Goal: Task Accomplishment & Management: Manage account settings

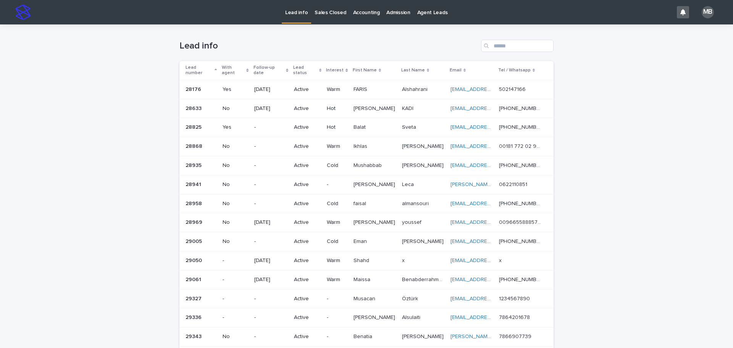
click at [322, 13] on p "Sales Closed" at bounding box center [329, 8] width 31 height 16
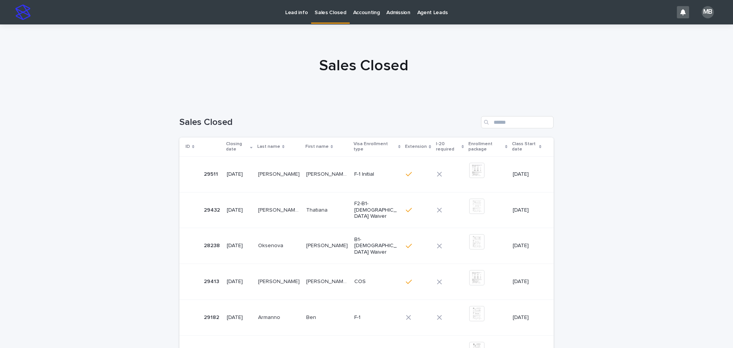
click at [288, 11] on p "Lead info" at bounding box center [296, 8] width 23 height 16
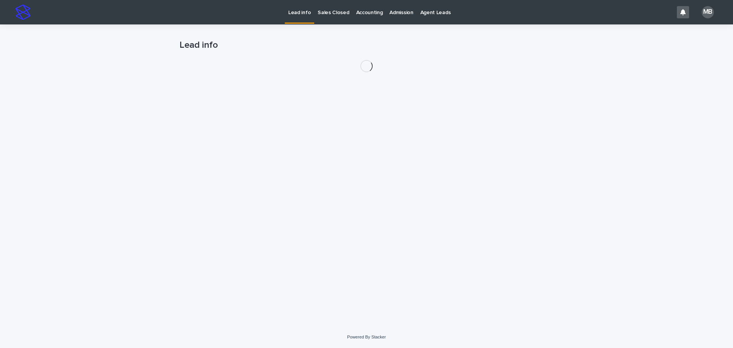
click at [680, 195] on div "Loading... Saving… Loading... Saving… Lead info" at bounding box center [366, 174] width 733 height 301
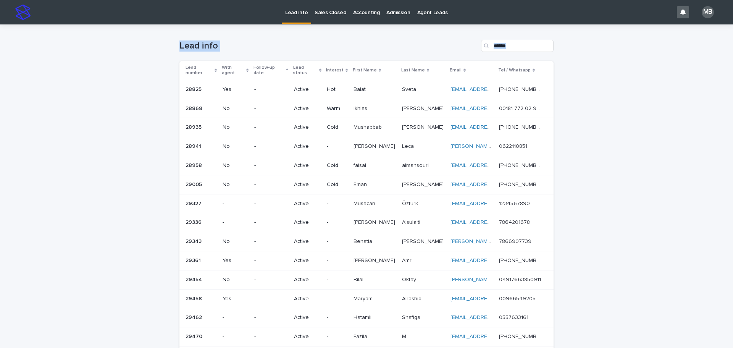
click at [652, 185] on div "Loading... Saving… Loading... Saving… Lead info Lead number With agent Follow-u…" at bounding box center [366, 331] width 733 height 615
click at [212, 64] on div "Lead number" at bounding box center [201, 70] width 32 height 14
click at [153, 61] on div "Loading... Saving… Loading... Saving… Lead info Lead number With agent Follow-u…" at bounding box center [366, 331] width 733 height 615
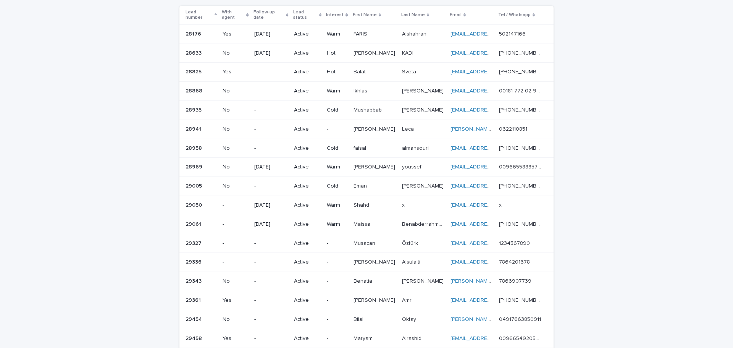
scroll to position [58, 0]
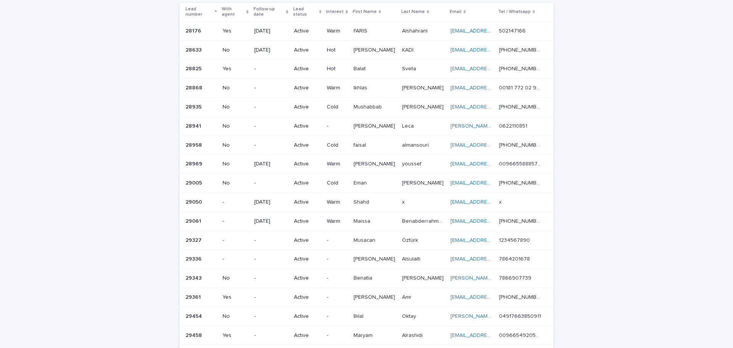
click at [603, 309] on div "Loading... Saving… Loading... Saving… Lead info Lead number With agent Follow-u…" at bounding box center [366, 273] width 733 height 615
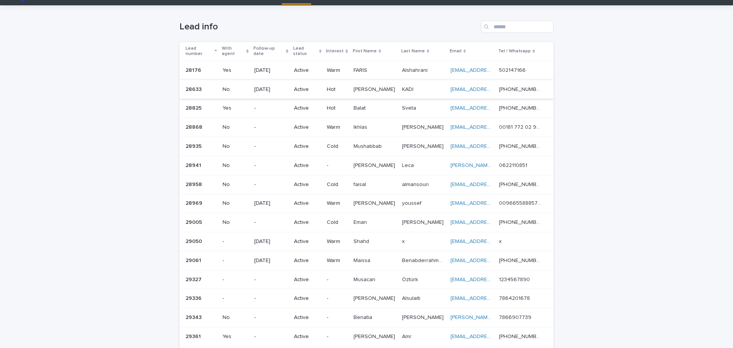
scroll to position [0, 0]
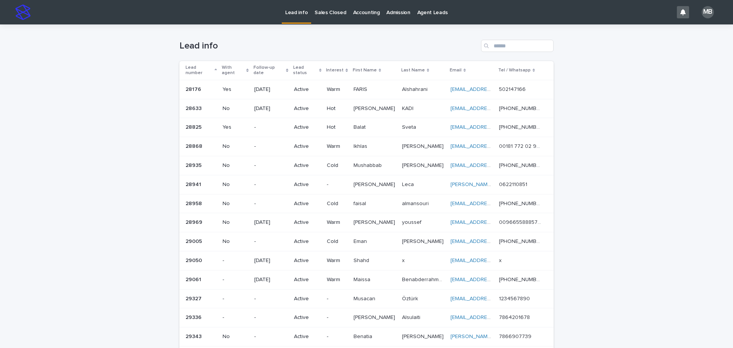
click at [311, 6] on div "Sales Closed" at bounding box center [330, 8] width 38 height 16
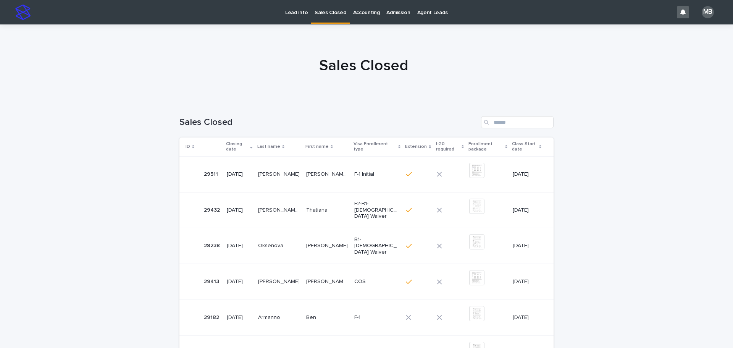
click at [285, 14] on p "Lead info" at bounding box center [296, 8] width 23 height 16
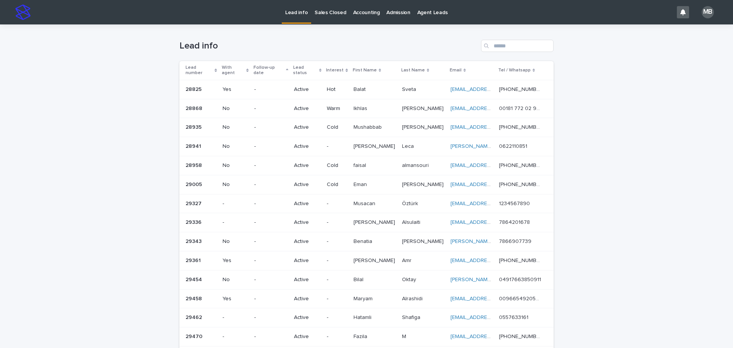
click at [214, 63] on div "Lead number" at bounding box center [201, 70] width 32 height 14
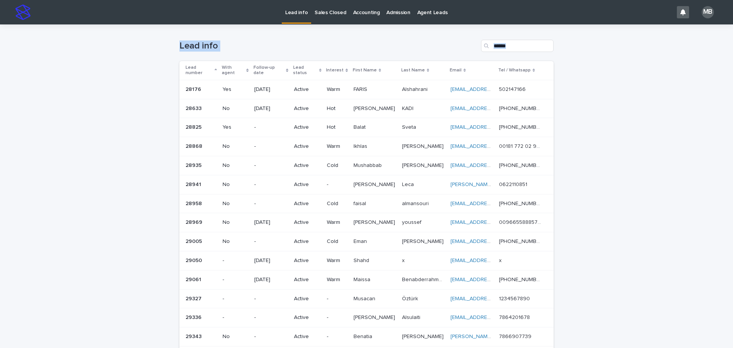
drag, startPoint x: 153, startPoint y: 43, endPoint x: 732, endPoint y: 221, distance: 606.0
click at [732, 221] on div "Lead info Sales Closed Accounting Admission Agent Leads MB Loading... Saving… L…" at bounding box center [366, 174] width 733 height 348
click at [681, 209] on div "Loading... Saving… Loading... Saving… Lead info Lead number With agent Follow-u…" at bounding box center [366, 331] width 733 height 615
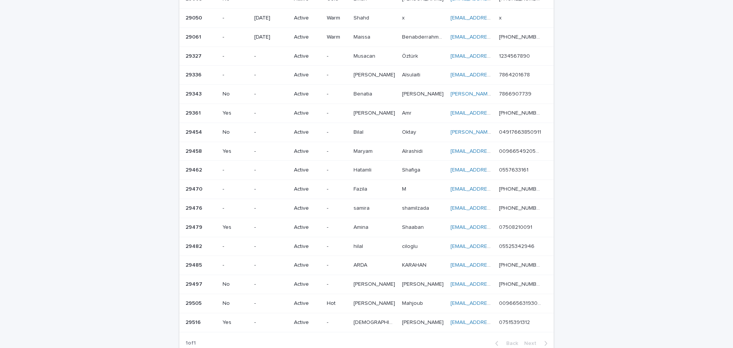
scroll to position [229, 0]
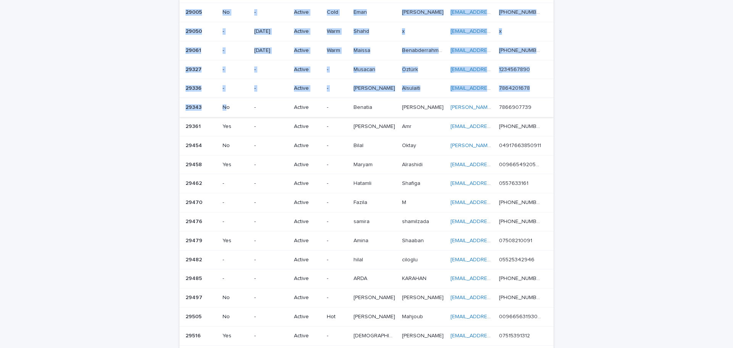
drag, startPoint x: 612, startPoint y: 211, endPoint x: 224, endPoint y: 108, distance: 401.6
click at [224, 108] on div "Loading... Saving… Loading... Saving… Lead info Lead number With agent Follow-u…" at bounding box center [366, 102] width 733 height 615
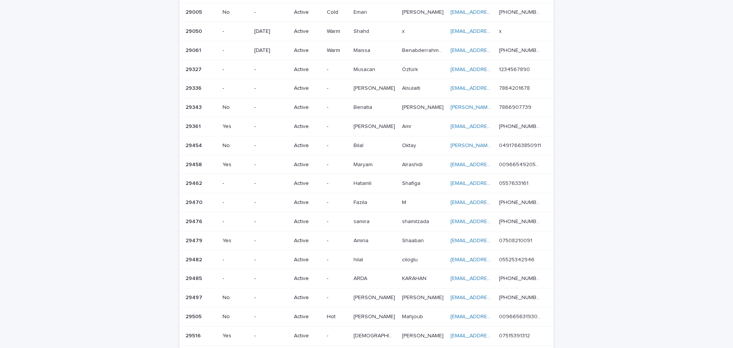
click at [48, 91] on div "Loading... Saving… Loading... Saving… Lead info Lead number With agent Follow-u…" at bounding box center [366, 102] width 733 height 615
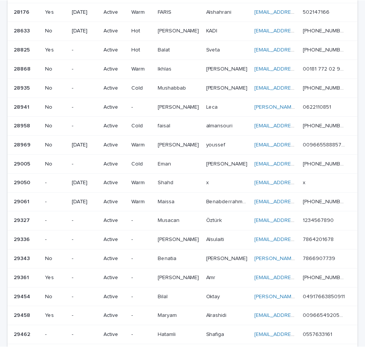
scroll to position [96, 0]
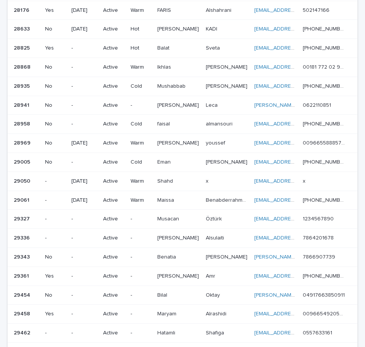
click at [358, 64] on div "Loading... Saving… Loading... Saving… Lead info Lead number With agent Follow-u…" at bounding box center [182, 243] width 365 height 631
drag, startPoint x: 359, startPoint y: 64, endPoint x: 362, endPoint y: 61, distance: 4.1
click at [361, 61] on div "Lead info Sales Closed Accounting Admission Agent Leads MB Loading... Saving… L…" at bounding box center [182, 173] width 365 height 347
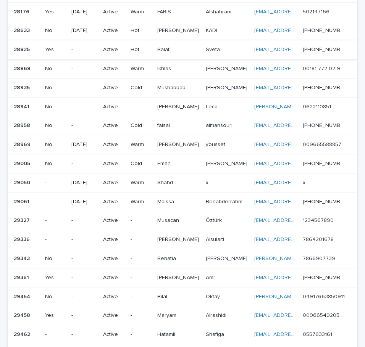
scroll to position [85, 0]
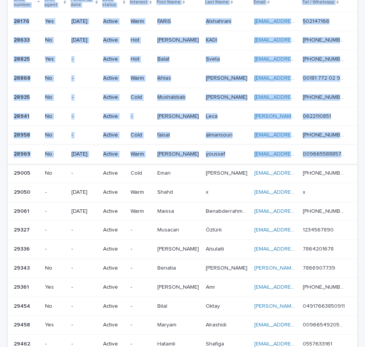
drag, startPoint x: 3, startPoint y: 2, endPoint x: 345, endPoint y: 154, distance: 373.4
click at [342, 158] on div "Loading... Saving… Loading... Saving… Lead info Lead number With agent Follow-u…" at bounding box center [182, 254] width 365 height 631
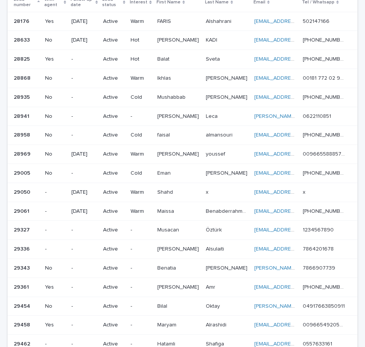
click at [355, 131] on div "Loading... Saving… Loading... Saving… Lead info Lead number With agent Follow-u…" at bounding box center [182, 245] width 357 height 612
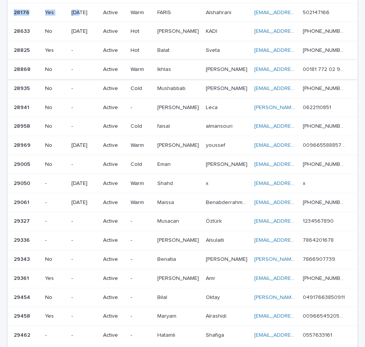
scroll to position [93, 0]
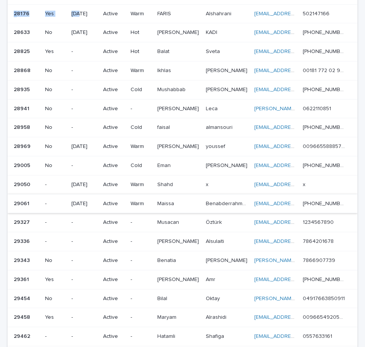
drag, startPoint x: 5, startPoint y: 7, endPoint x: 350, endPoint y: 200, distance: 395.8
click at [343, 204] on div "Loading... Saving… Loading... Saving… Lead info Lead number With agent Follow-u…" at bounding box center [182, 238] width 357 height 612
click at [357, 195] on div "Loading... Saving… Loading... Saving… Lead info Lead number With agent Follow-u…" at bounding box center [182, 247] width 365 height 631
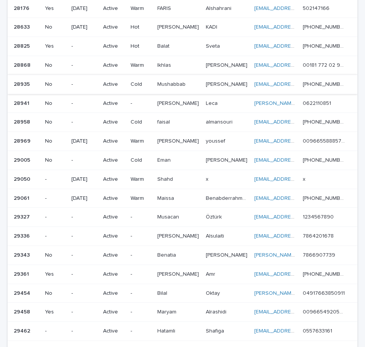
scroll to position [98, 0]
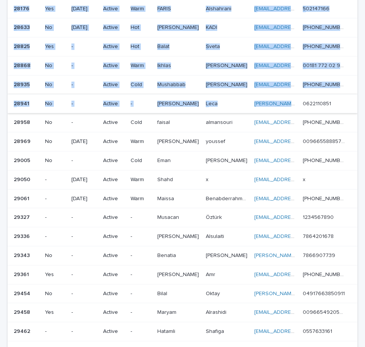
drag, startPoint x: 5, startPoint y: 5, endPoint x: 289, endPoint y: 100, distance: 300.2
click at [289, 100] on div "Loading... Saving… Loading... Saving… Lead info Lead number With agent Follow-u…" at bounding box center [182, 233] width 357 height 612
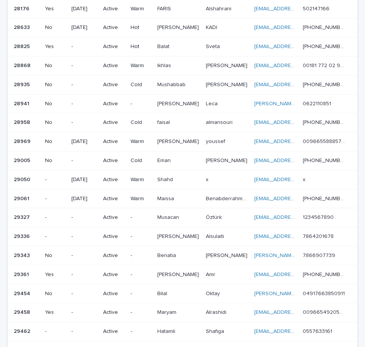
click at [357, 108] on div "Loading... Saving… Loading... Saving… Lead info Lead number With agent Follow-u…" at bounding box center [182, 242] width 365 height 631
click at [169, 27] on p "[PERSON_NAME]" at bounding box center [178, 27] width 43 height 8
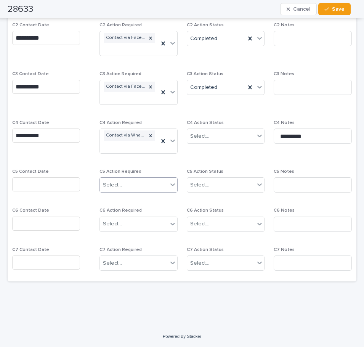
scroll to position [653, 0]
click at [62, 184] on input "text" at bounding box center [46, 184] width 68 height 14
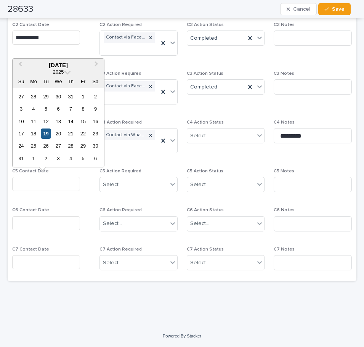
click at [48, 135] on div "19" at bounding box center [46, 134] width 10 height 10
type input "**********"
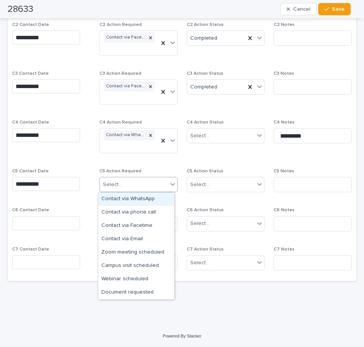
click at [161, 186] on div "Select..." at bounding box center [134, 185] width 68 height 13
click at [155, 196] on div "Contact via WhatsApp" at bounding box center [136, 199] width 76 height 13
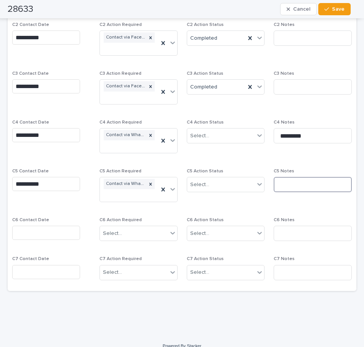
click at [300, 182] on input at bounding box center [313, 184] width 78 height 15
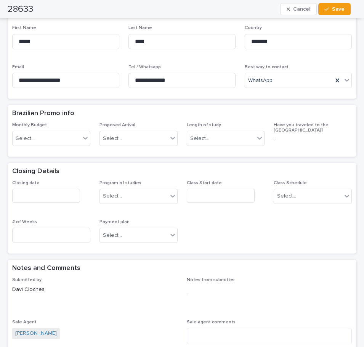
scroll to position [233, 0]
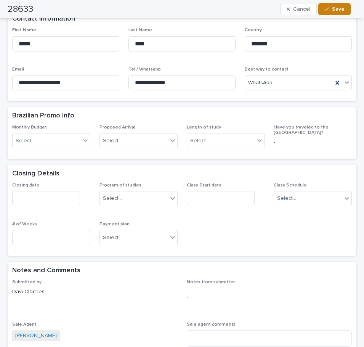
type input "*********"
click at [339, 12] on button "Save" at bounding box center [335, 9] width 32 height 12
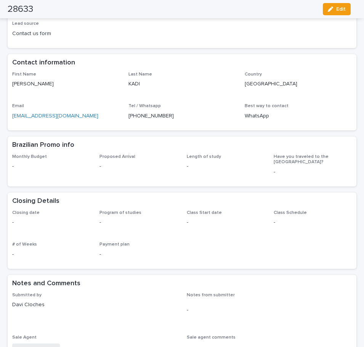
scroll to position [0, 0]
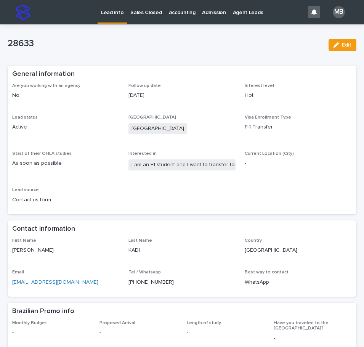
click at [115, 17] on link "Lead info" at bounding box center [112, 11] width 29 height 23
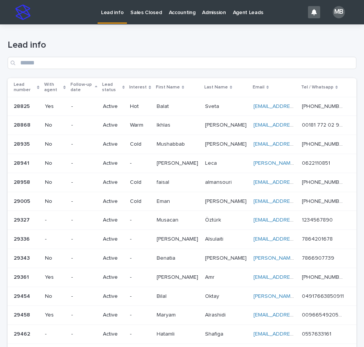
click at [66, 84] on div "With agent" at bounding box center [55, 88] width 22 height 14
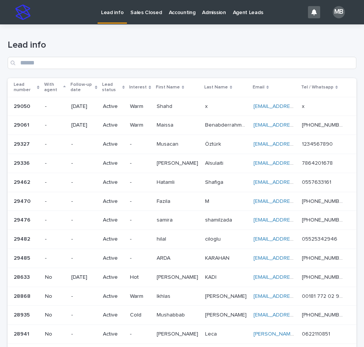
click at [40, 85] on div "Lead number" at bounding box center [27, 88] width 26 height 14
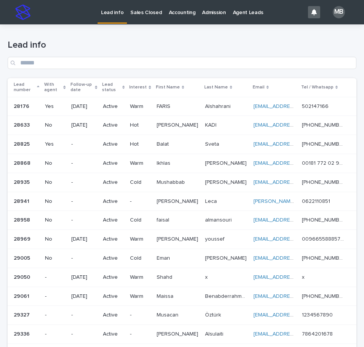
click at [95, 34] on div "Lead info" at bounding box center [182, 51] width 349 height 54
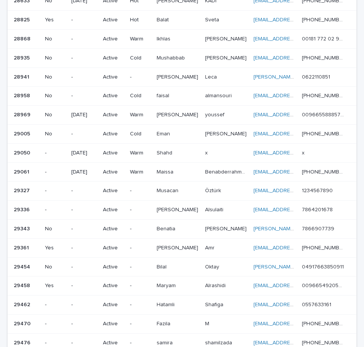
scroll to position [131, 0]
